Goal: Find specific page/section: Find specific page/section

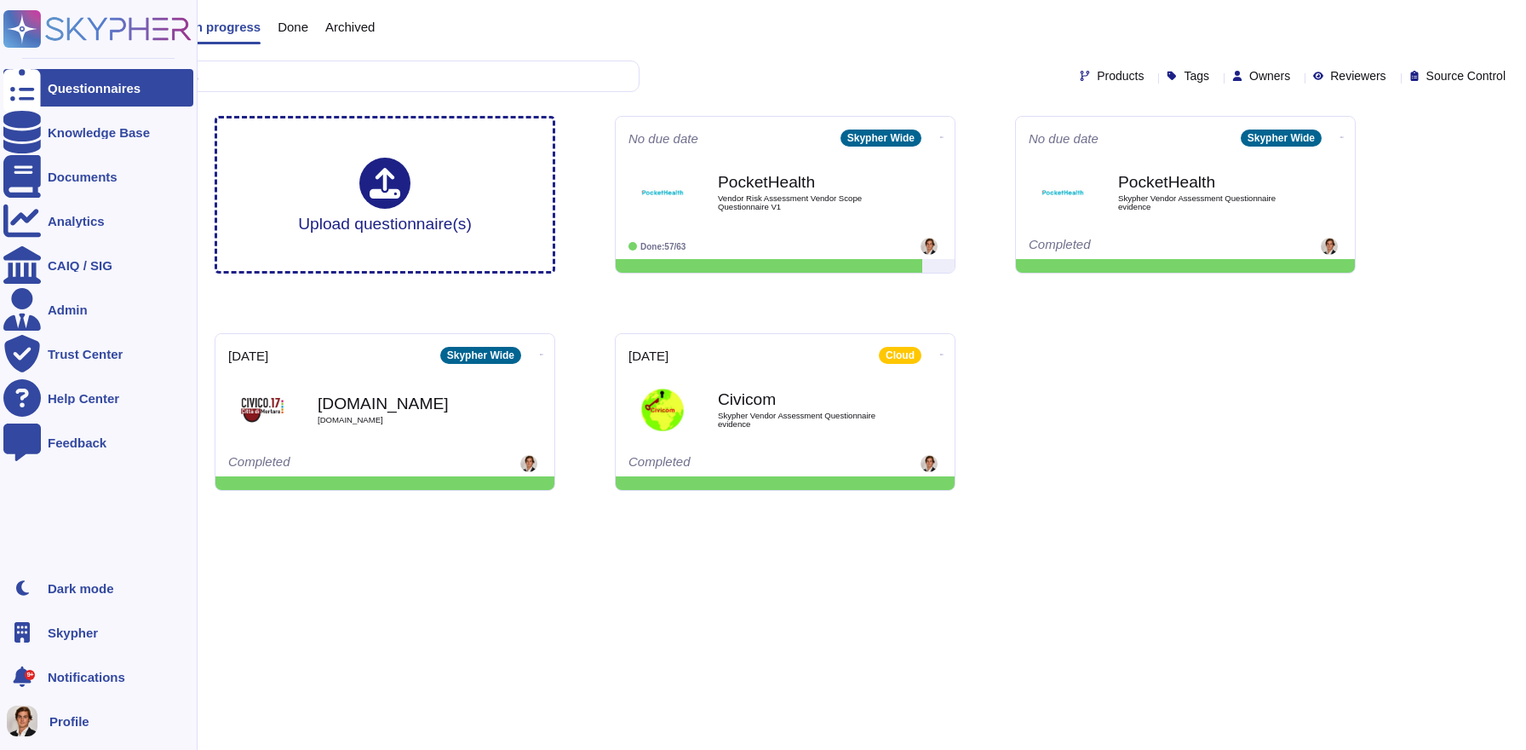
click at [8, 42] on rect at bounding box center [21, 28] width 37 height 37
click at [83, 633] on span "Skypher" at bounding box center [73, 632] width 50 height 13
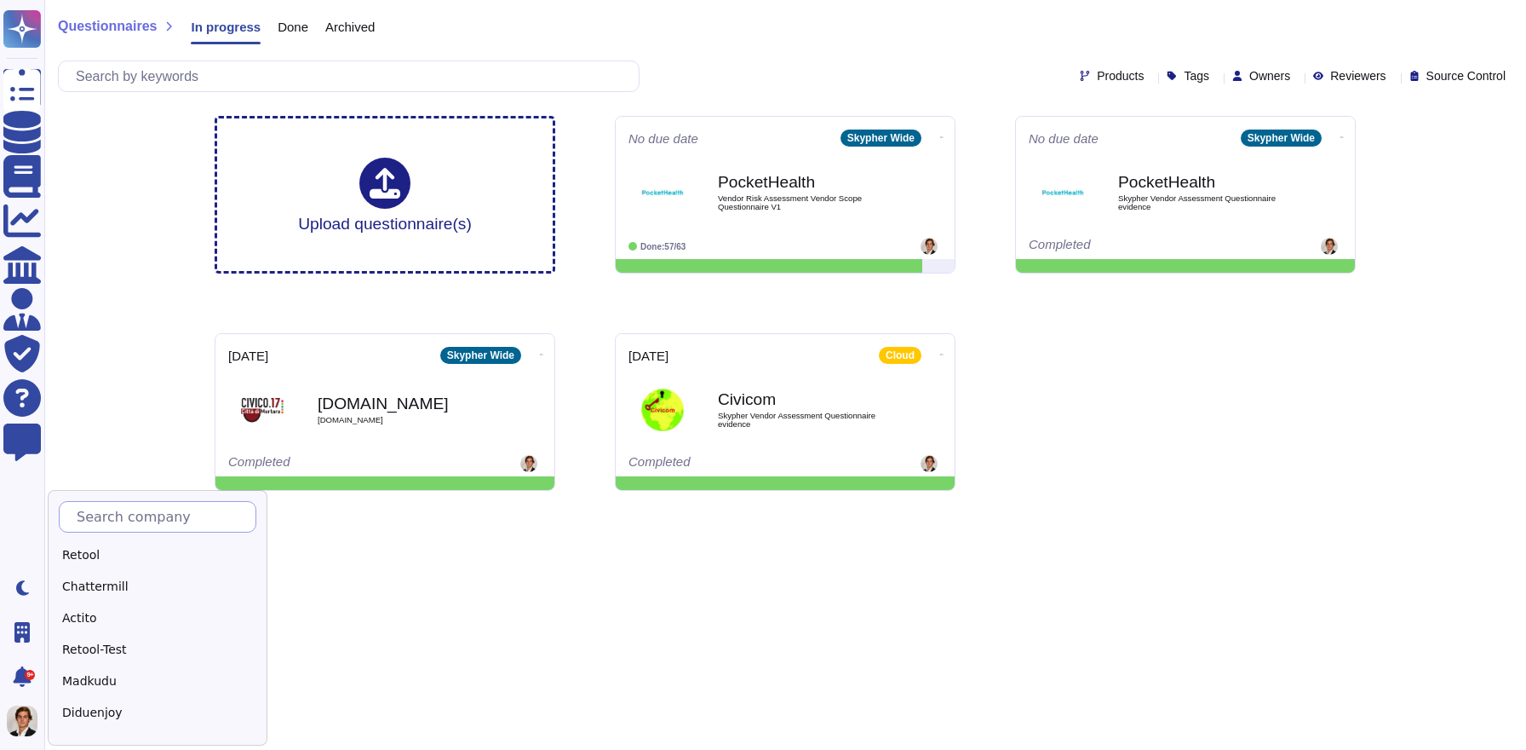
click at [240, 522] on input "text" at bounding box center [161, 517] width 187 height 30
type input "Pocket"
click at [133, 558] on div "PocketHealth" at bounding box center [165, 555] width 213 height 25
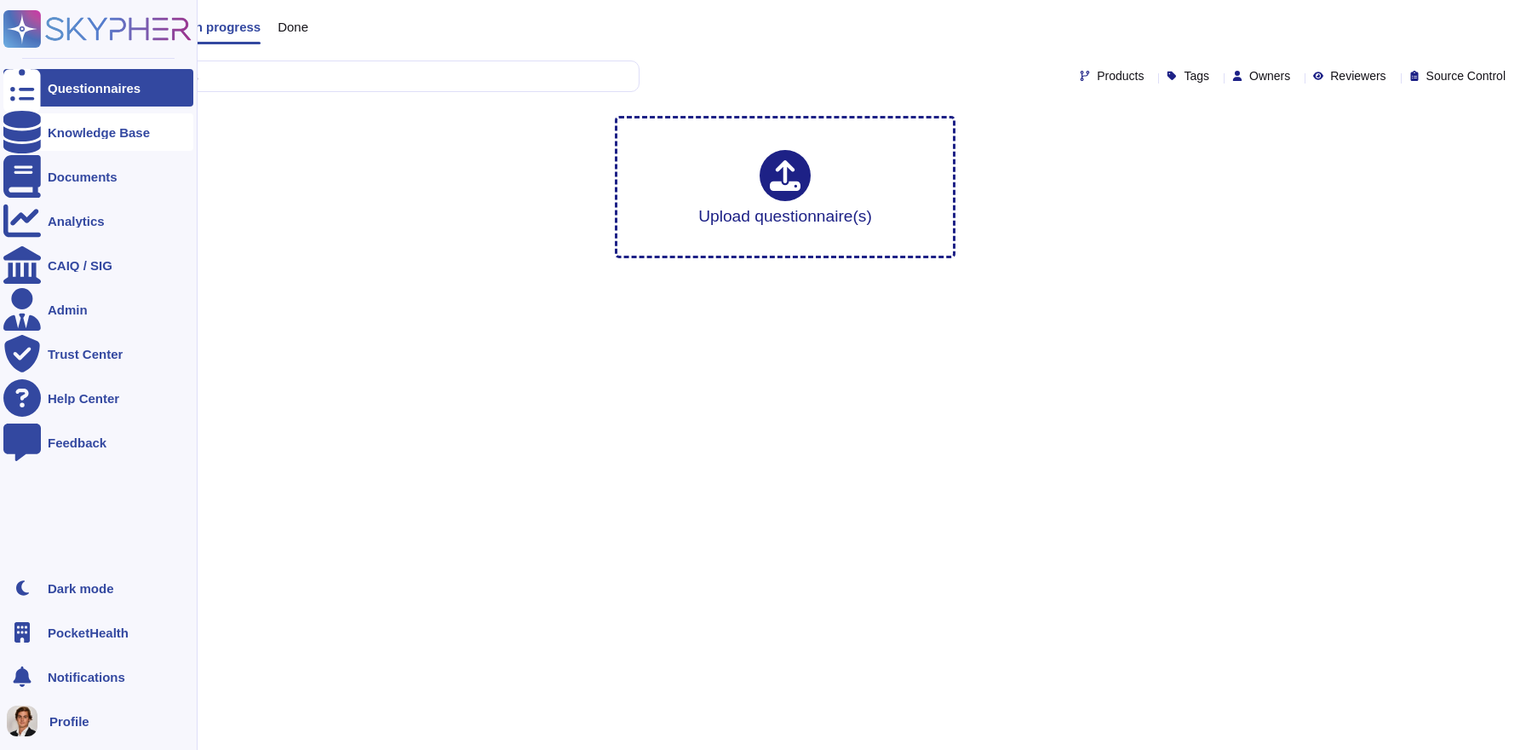
click at [59, 132] on div "Knowledge Base" at bounding box center [99, 132] width 102 height 13
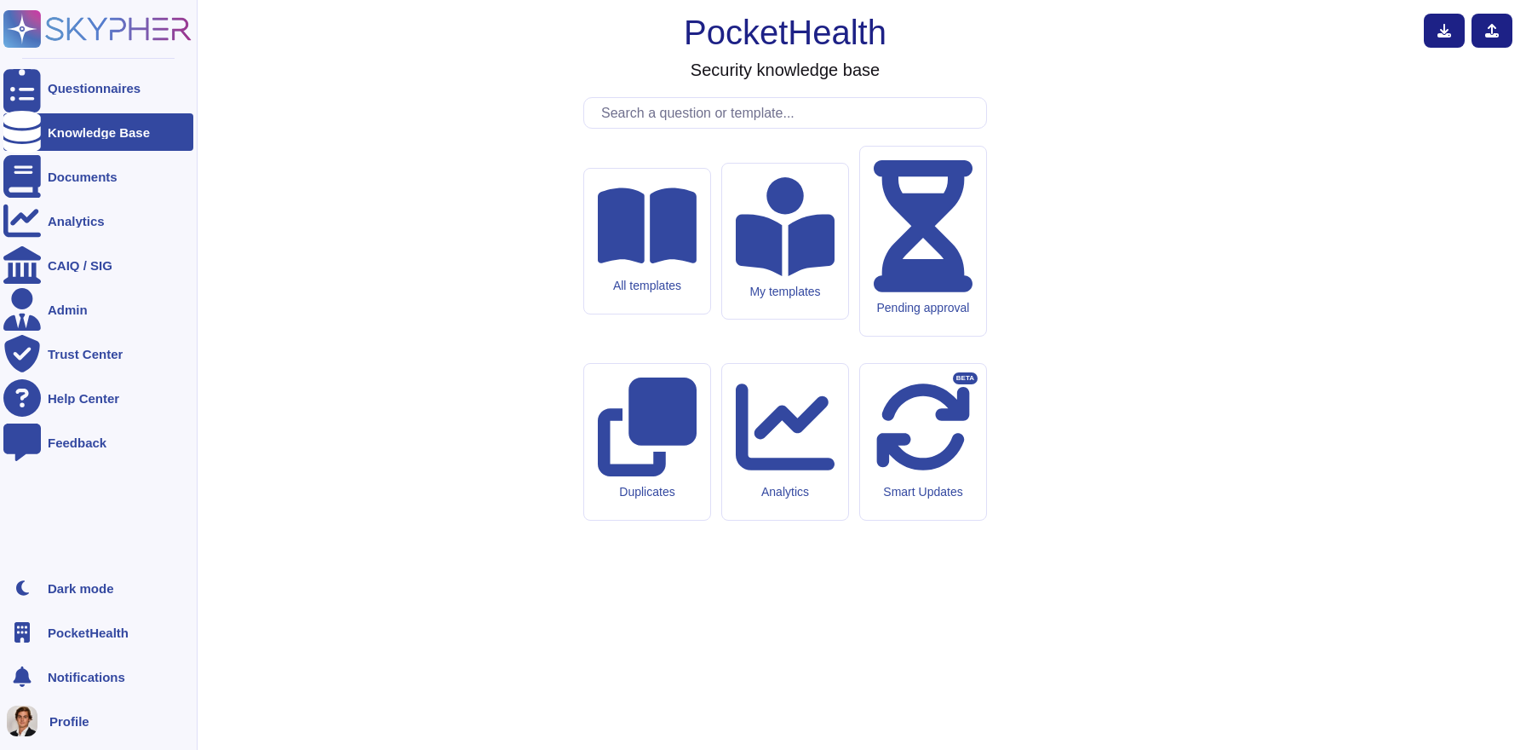
click at [74, 108] on ul "Questionnaires Knowledge Base Documents Analytics CAIQ / SIG Admin Trust Center…" at bounding box center [98, 314] width 190 height 490
click at [55, 191] on div "Documents" at bounding box center [98, 176] width 190 height 37
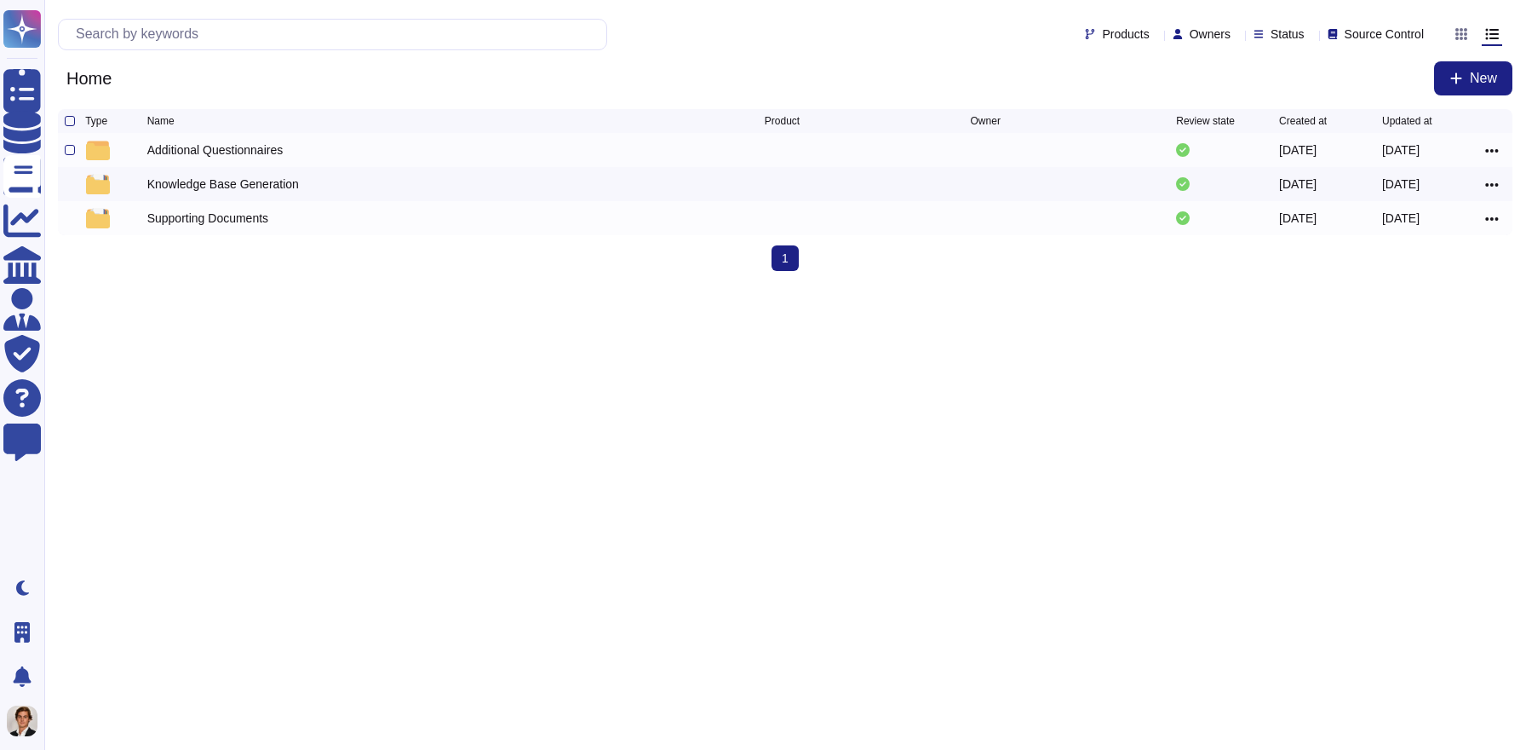
click at [265, 158] on div "Additional Questionnaires" at bounding box center [215, 149] width 136 height 17
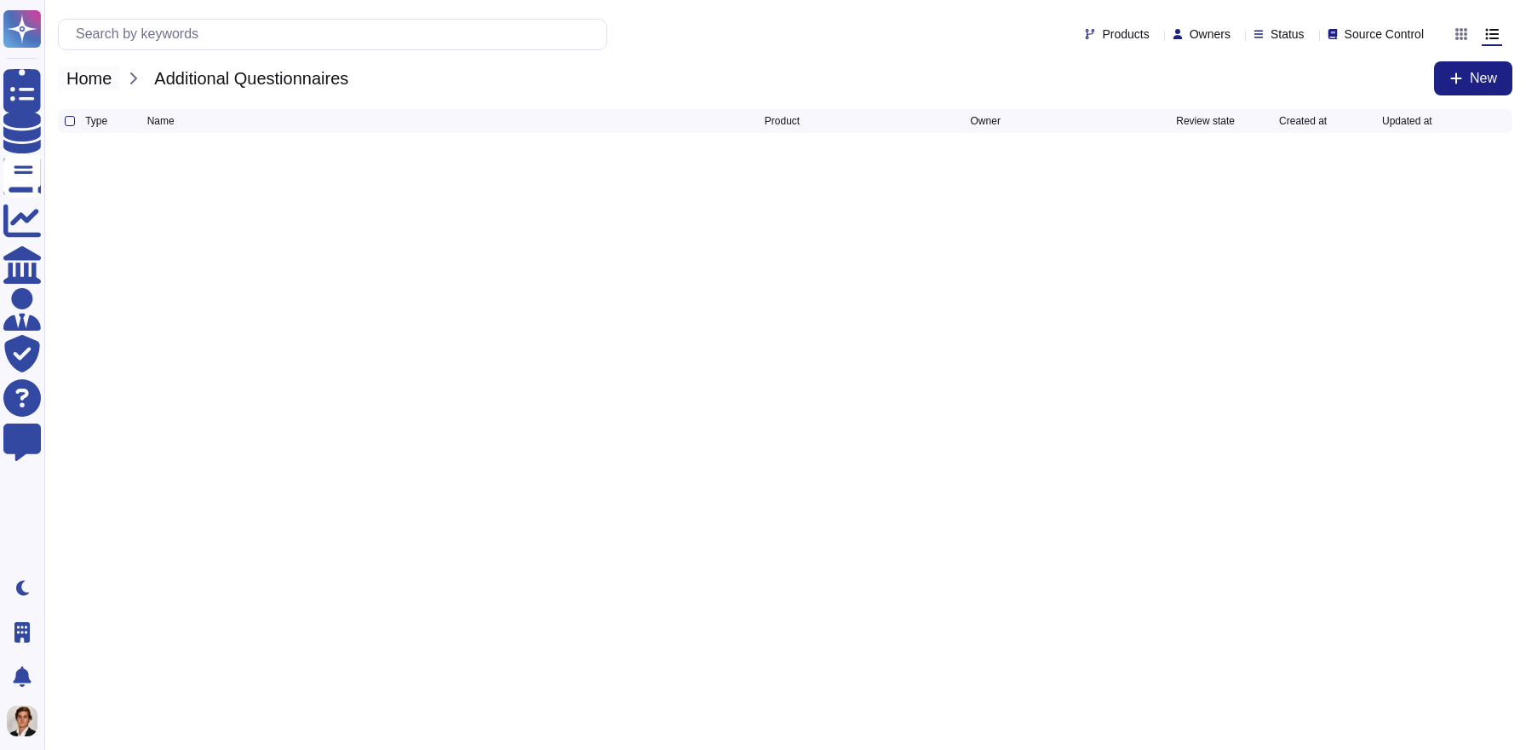
click at [78, 70] on span "Home" at bounding box center [89, 79] width 62 height 26
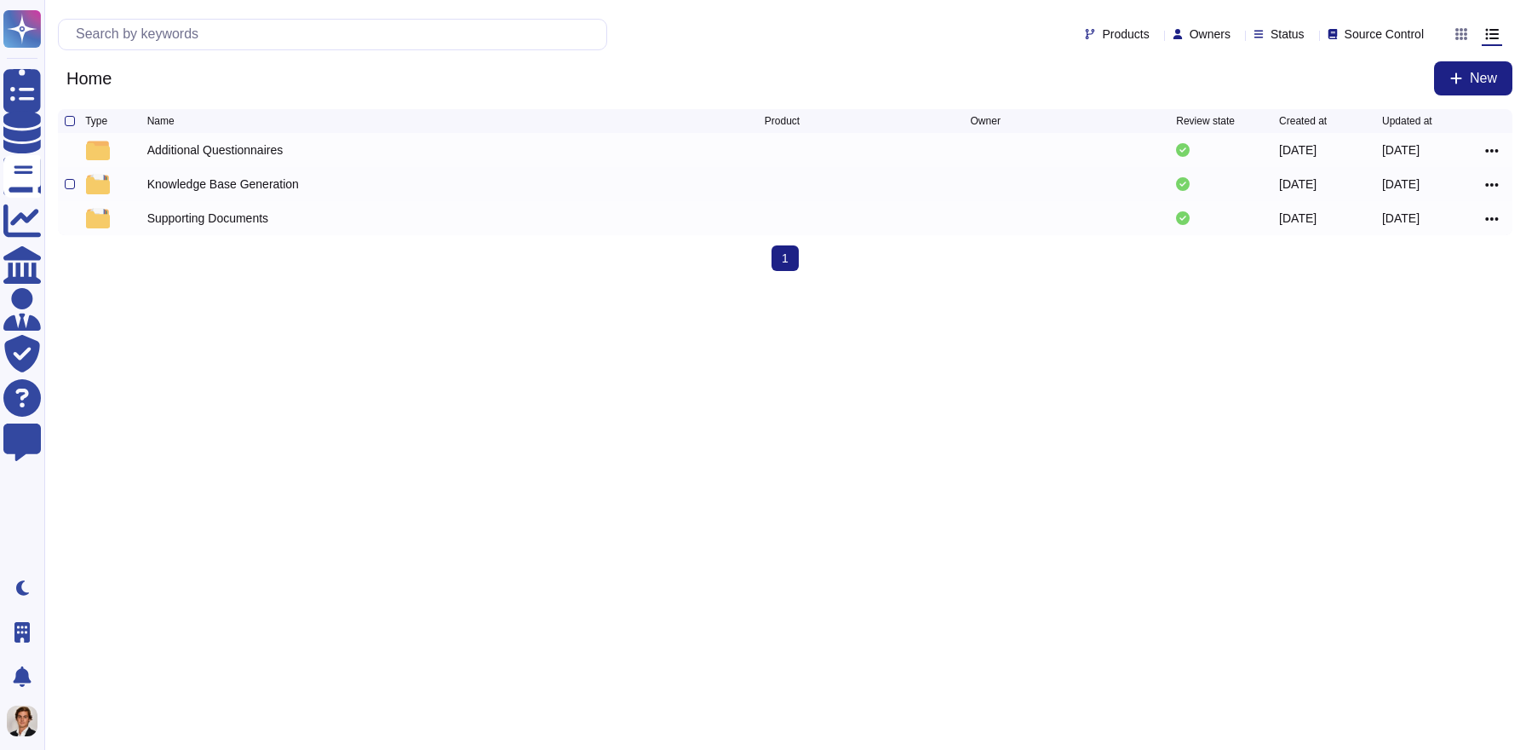
click at [170, 184] on div "Knowledge Base Generation" at bounding box center [223, 183] width 152 height 17
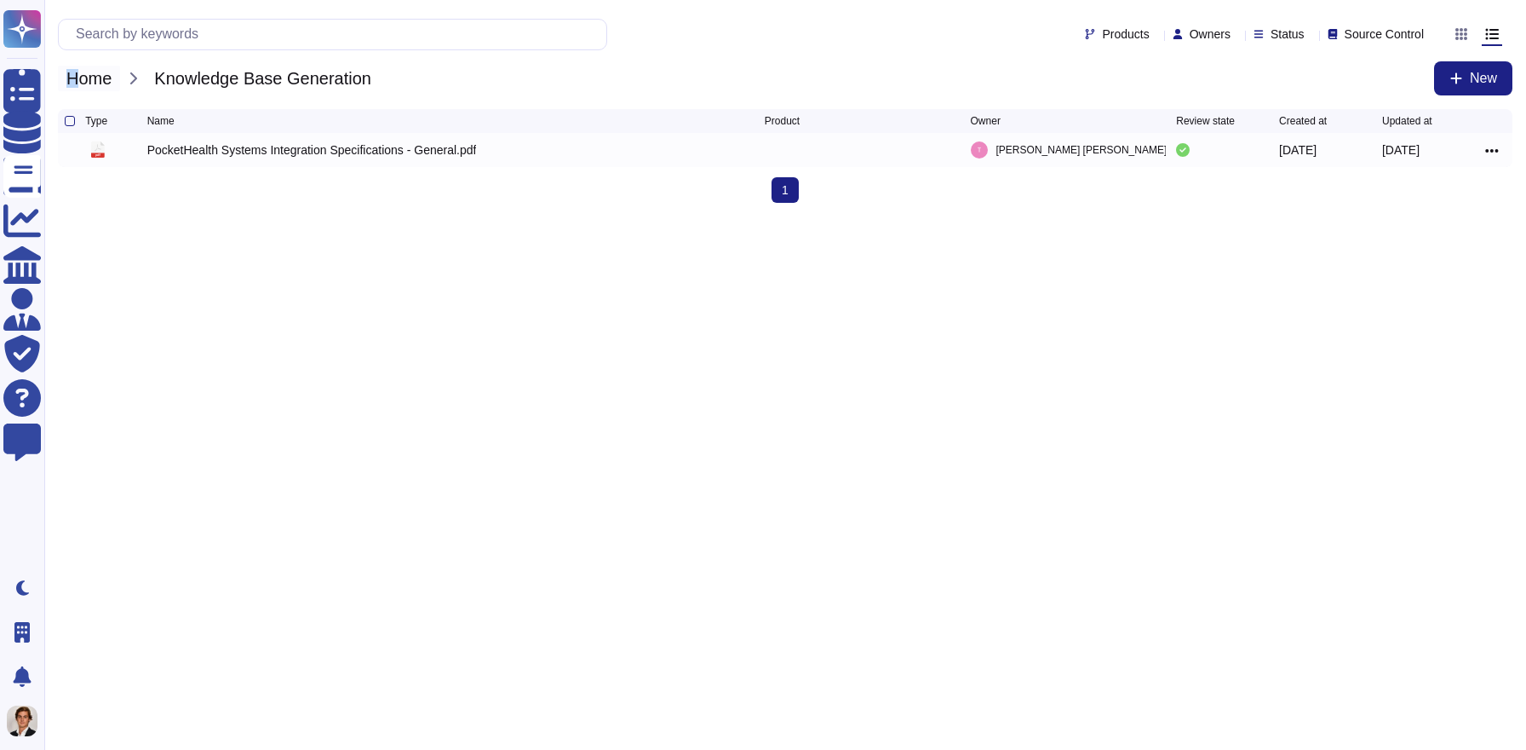
click at [75, 68] on span "Home" at bounding box center [89, 79] width 62 height 26
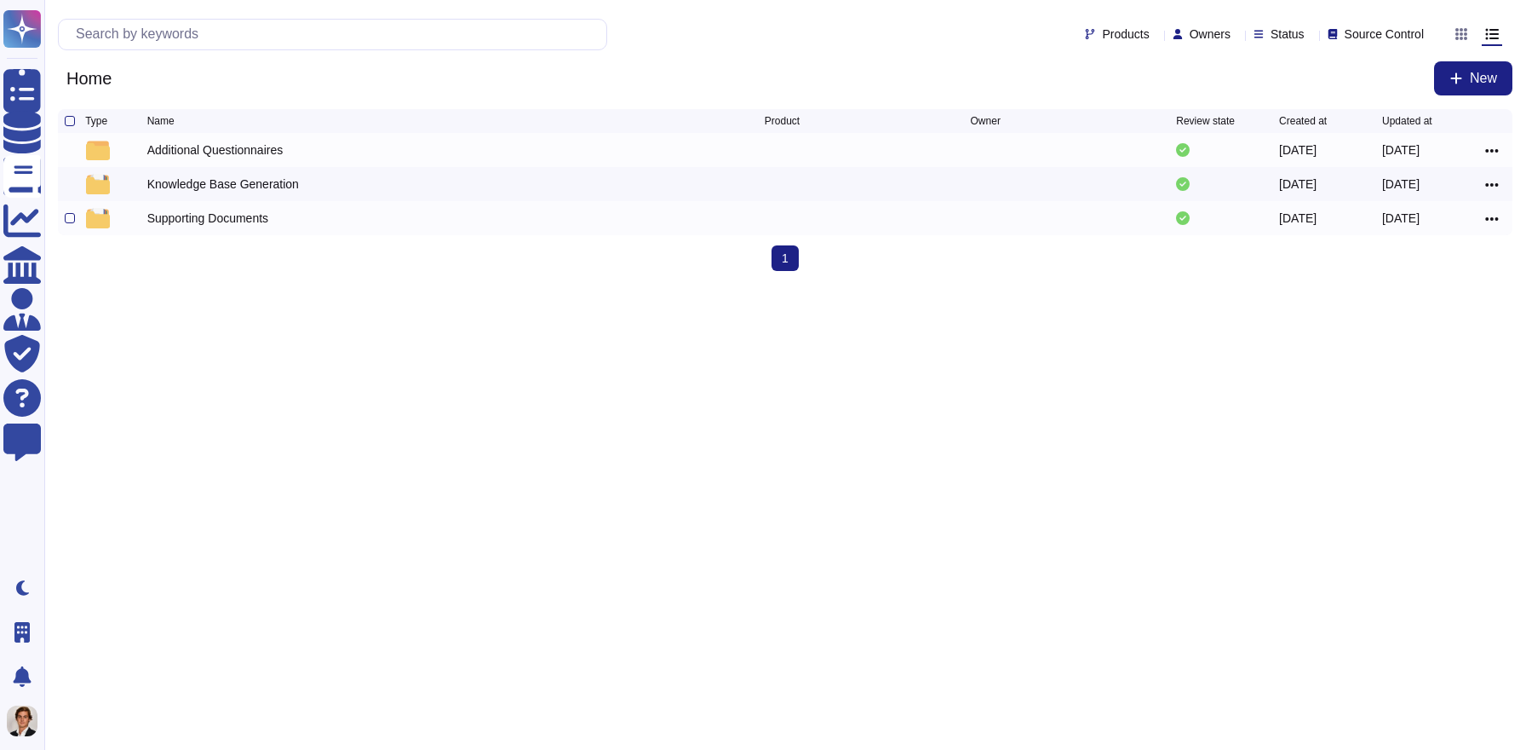
click at [147, 220] on div "Supporting Documents" at bounding box center [207, 218] width 121 height 17
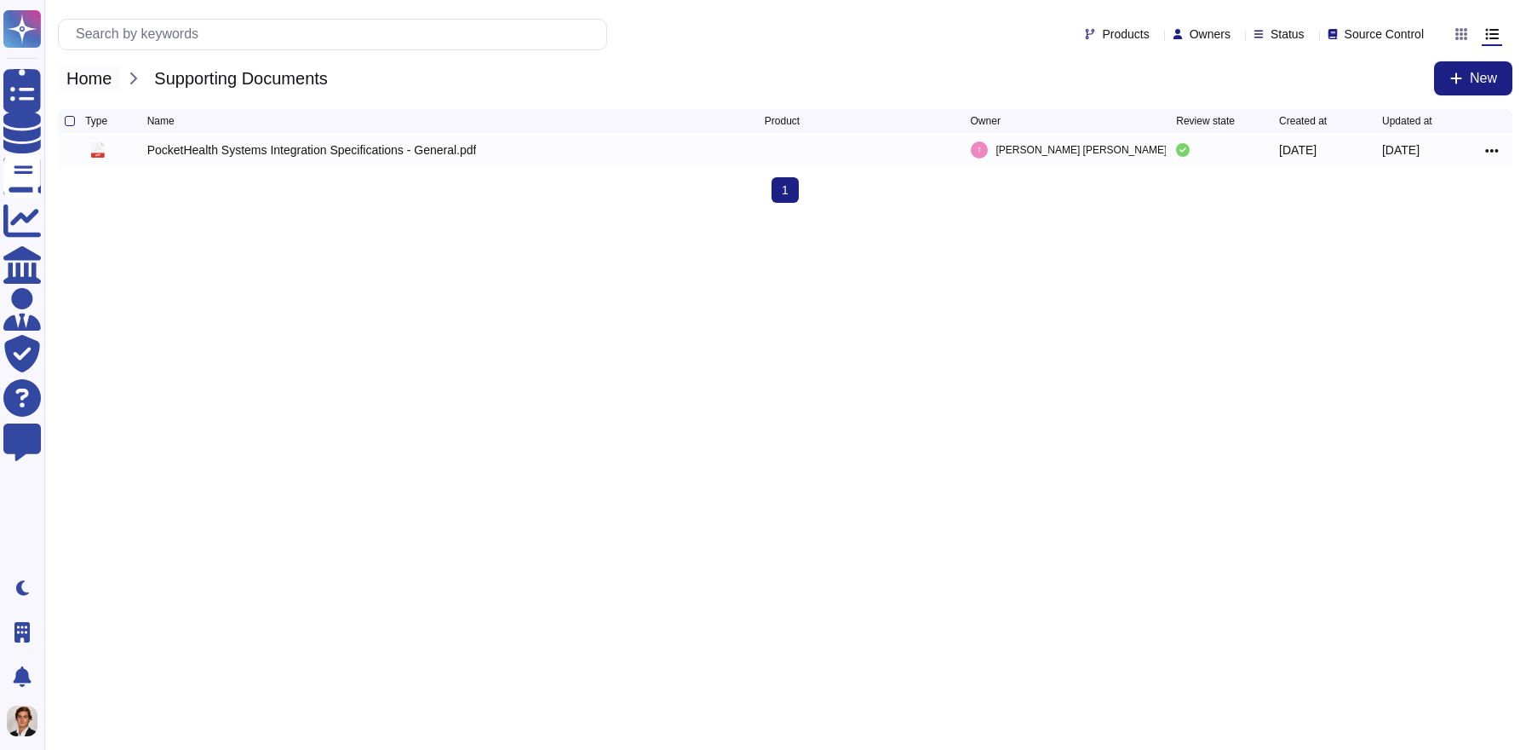
click at [84, 67] on span "Home" at bounding box center [89, 79] width 62 height 26
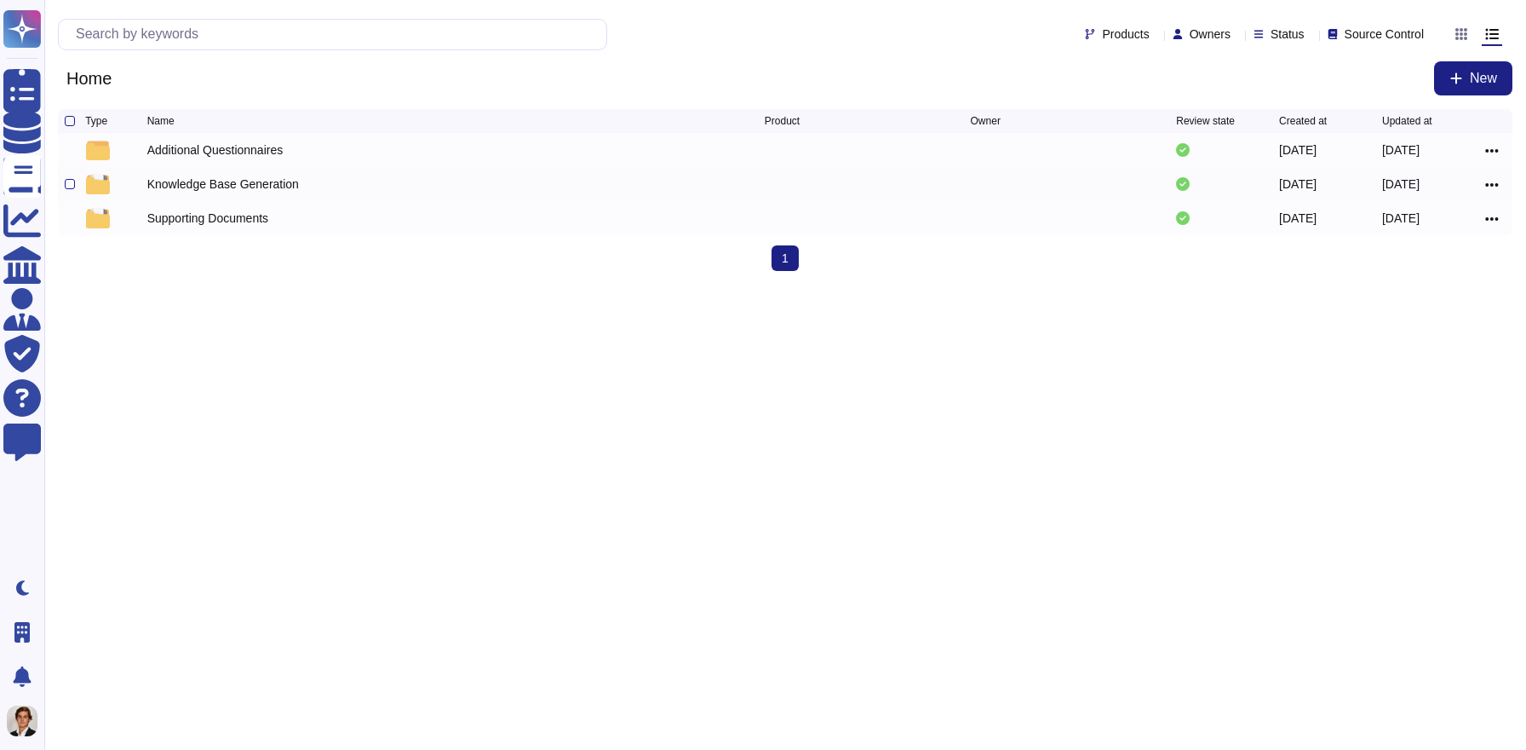
click at [196, 186] on div "Knowledge Base Generation" at bounding box center [223, 183] width 152 height 17
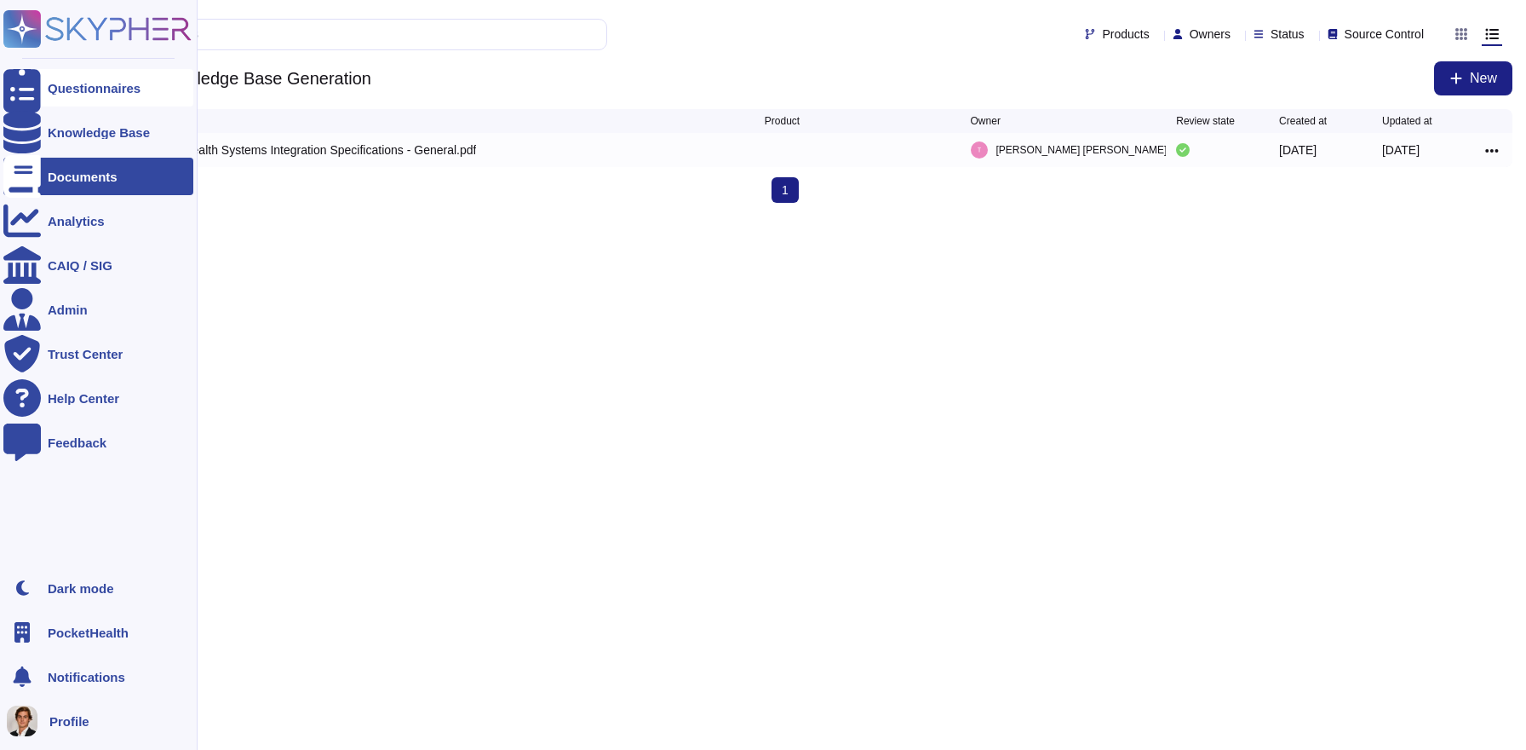
click at [51, 82] on div "Questionnaires" at bounding box center [94, 88] width 93 height 13
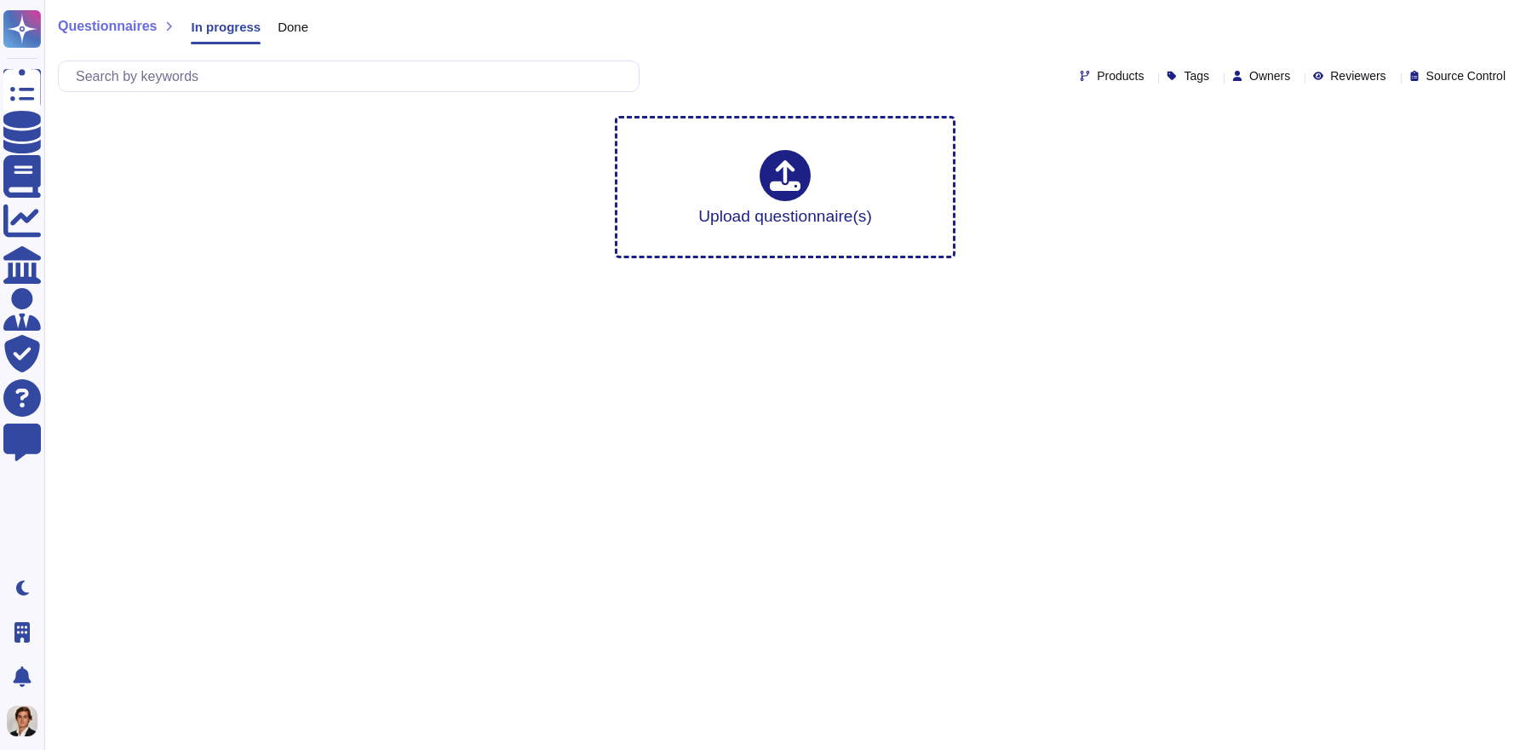
click at [295, 33] on span "Done" at bounding box center [293, 26] width 31 height 13
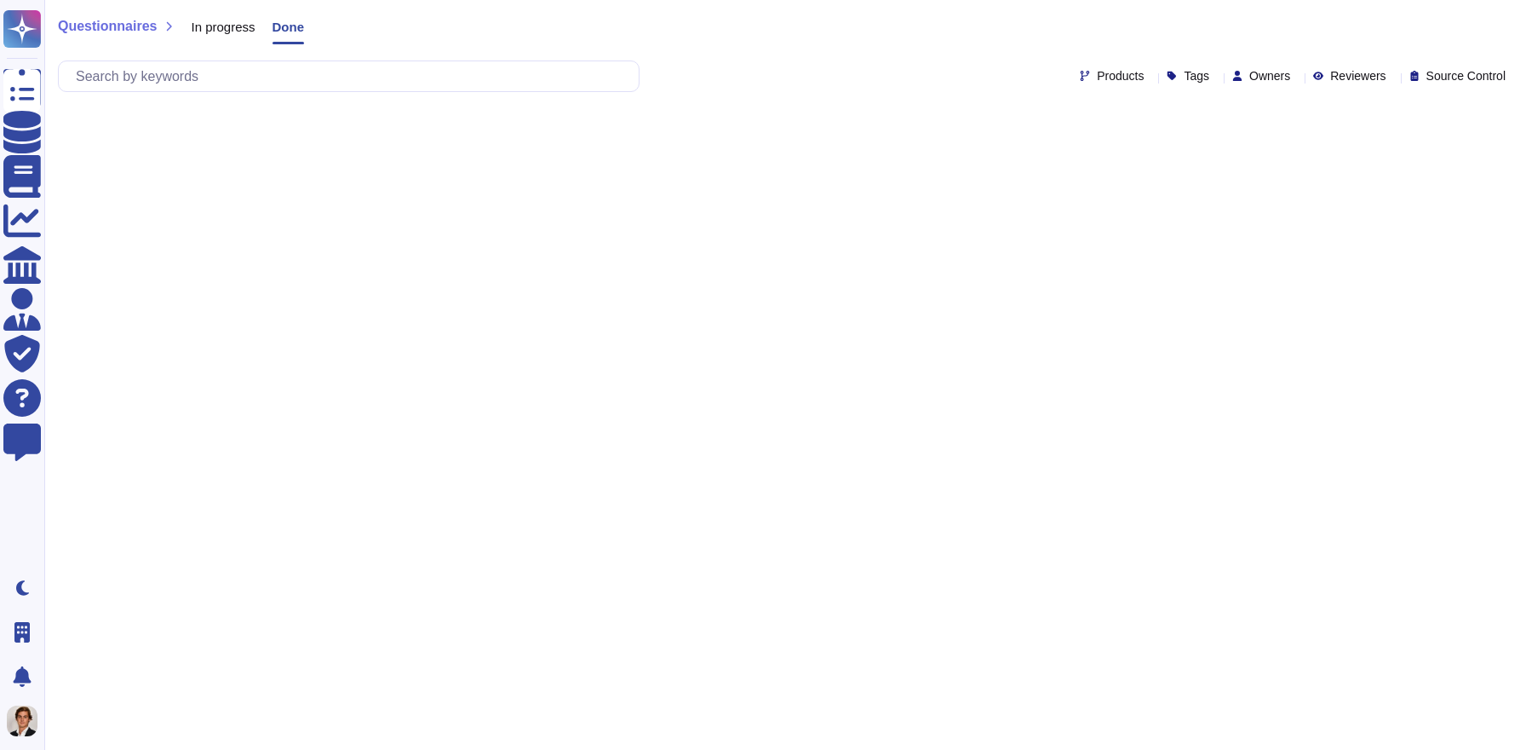
click at [233, 20] on span "In progress" at bounding box center [223, 26] width 64 height 13
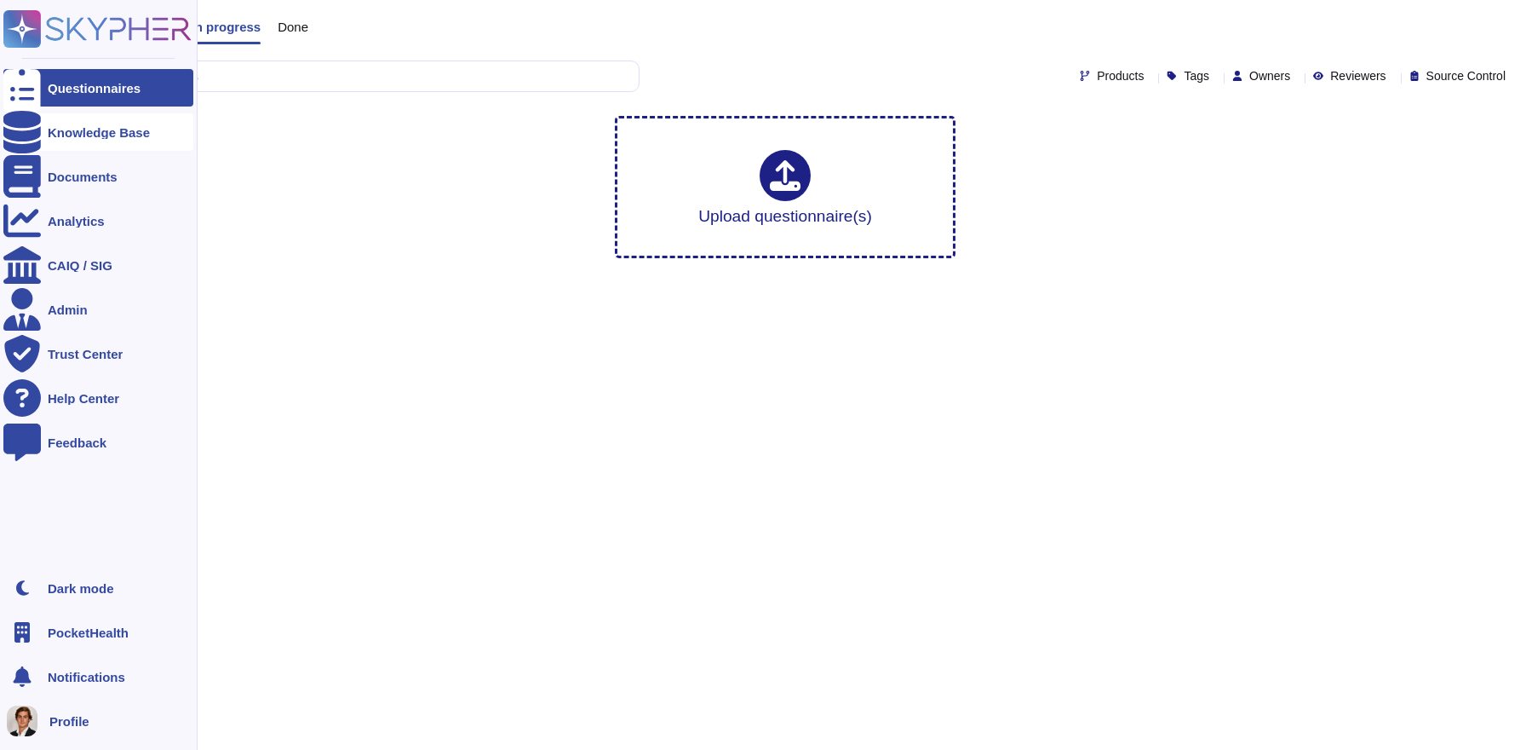
click at [21, 126] on icon at bounding box center [21, 132] width 37 height 43
